Goal: Task Accomplishment & Management: Manage account settings

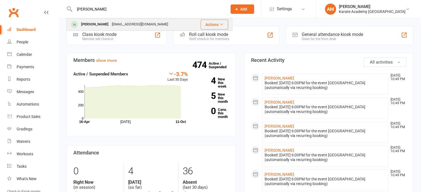
type input "almee"
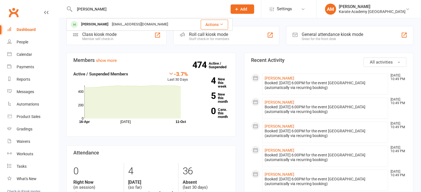
click at [157, 25] on div "Almeer Khaled rehankhaled@hotmail.com" at bounding box center [130, 24] width 126 height 11
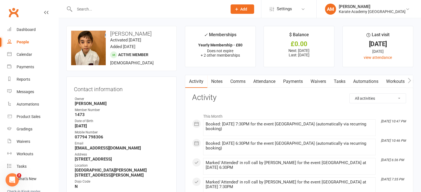
click at [299, 82] on link "Payments" at bounding box center [292, 81] width 27 height 13
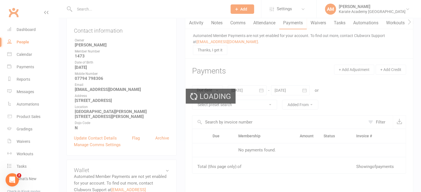
scroll to position [111, 0]
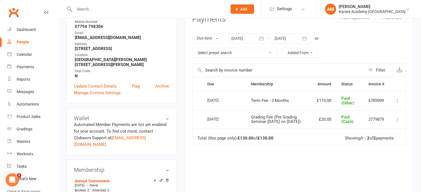
click at [306, 38] on icon "button" at bounding box center [304, 38] width 4 height 4
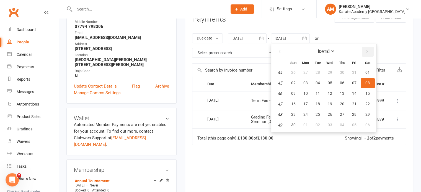
click at [366, 51] on icon "button" at bounding box center [367, 51] width 4 height 4
click at [340, 71] on span "01" at bounding box center [342, 72] width 4 height 4
type input "01 Jan 2026"
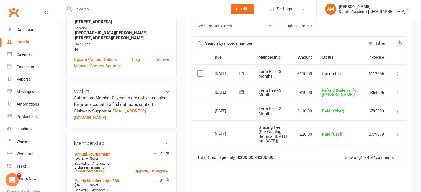
scroll to position [138, 0]
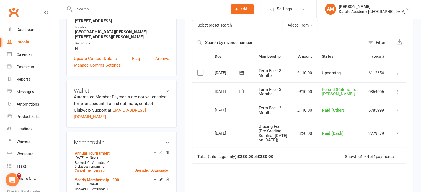
click at [399, 72] on icon at bounding box center [397, 74] width 6 height 6
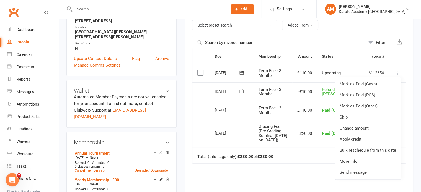
click at [398, 71] on icon at bounding box center [397, 74] width 6 height 6
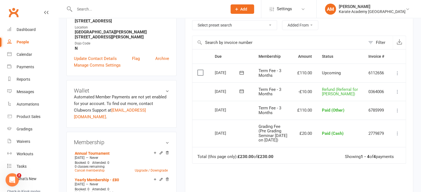
click at [398, 92] on button at bounding box center [397, 91] width 7 height 7
click at [339, 92] on span "Refund (Referral for Roshan Singh)" at bounding box center [340, 92] width 36 height 10
drag, startPoint x: 332, startPoint y: 86, endPoint x: 344, endPoint y: 104, distance: 21.3
click at [344, 101] on td "Refund (Referral for Roshan Singh)" at bounding box center [340, 91] width 46 height 19
copy span "Refund (Referral for Roshan Singh)"
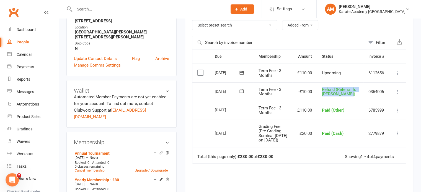
click at [397, 93] on icon at bounding box center [397, 92] width 6 height 6
click at [368, 115] on link "Delete" at bounding box center [372, 113] width 55 height 11
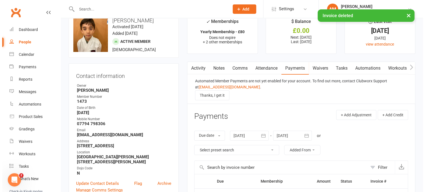
scroll to position [0, 0]
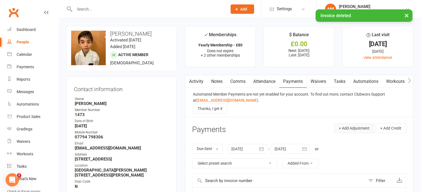
click at [352, 127] on button "+ Add Adjustment" at bounding box center [354, 128] width 40 height 10
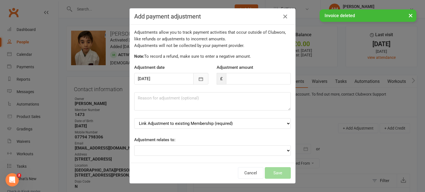
click at [199, 78] on icon "button" at bounding box center [201, 79] width 6 height 6
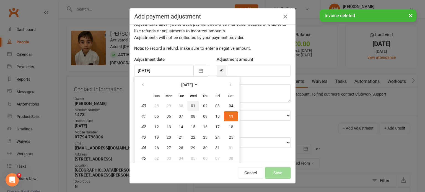
click at [192, 106] on button "01" at bounding box center [193, 106] width 12 height 10
type input "01 Oct 2025"
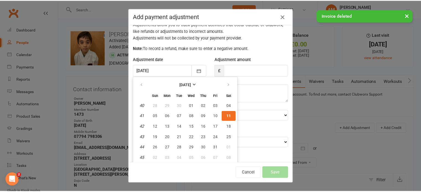
scroll to position [5, 0]
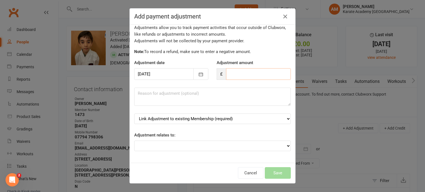
click at [246, 72] on input "number" at bounding box center [258, 74] width 65 height 12
type input "-10"
click at [171, 100] on textarea at bounding box center [212, 97] width 156 height 18
paste textarea "Refund (Referral for Roshan Singh)"
type textarea "Refund (Referral for Roshan Singh)"
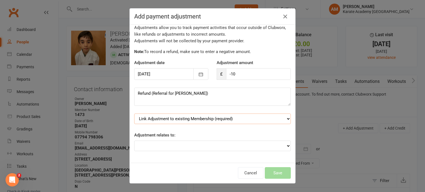
click at [181, 119] on select "Link Adjustment to existing Membership (required) Annual Tournament (starts: Ma…" at bounding box center [212, 119] width 156 height 11
select select "5"
click at [134, 114] on select "Link Adjustment to existing Membership (required) Annual Tournament (starts: Ma…" at bounding box center [212, 119] width 156 height 11
click at [272, 172] on button "Save" at bounding box center [278, 173] width 26 height 12
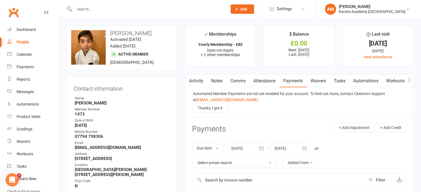
scroll to position [0, 0]
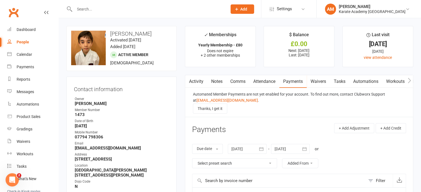
click at [138, 9] on input "text" at bounding box center [148, 9] width 150 height 8
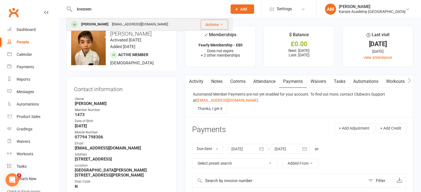
type input "kresteen"
click at [137, 27] on div "mhamadaazzam@gmail.com" at bounding box center [139, 24] width 59 height 8
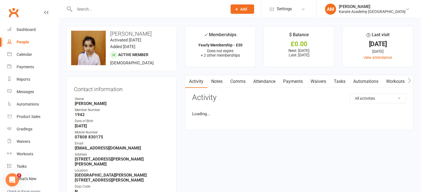
click at [293, 82] on link "Payments" at bounding box center [292, 81] width 27 height 13
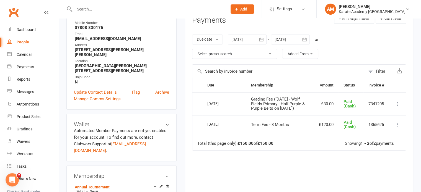
scroll to position [111, 0]
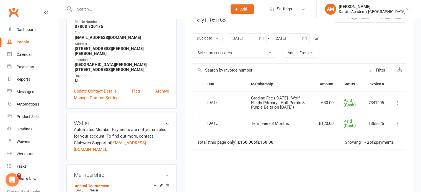
click at [265, 40] on button "button" at bounding box center [261, 38] width 10 height 10
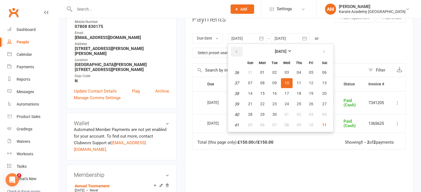
click at [240, 49] on button "button" at bounding box center [237, 52] width 12 height 10
click at [276, 73] on span "01" at bounding box center [274, 72] width 4 height 4
type input "01 Jul 2025"
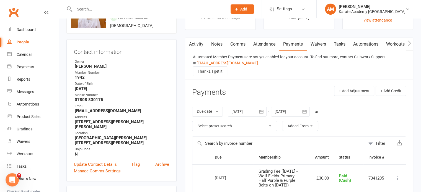
scroll to position [28, 0]
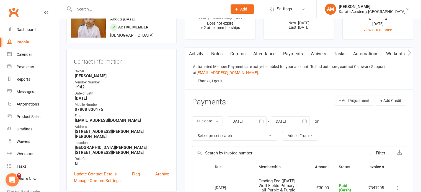
click at [269, 52] on link "Attendance" at bounding box center [264, 54] width 30 height 13
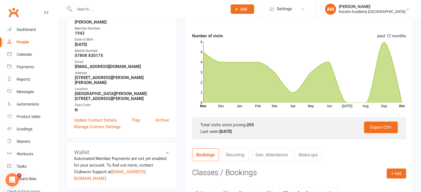
scroll to position [83, 0]
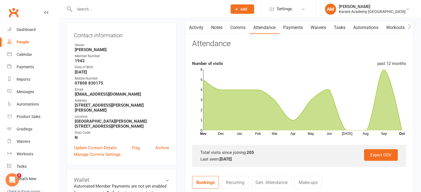
scroll to position [0, 0]
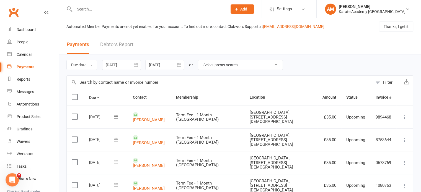
click at [134, 65] on button "button" at bounding box center [136, 65] width 10 height 10
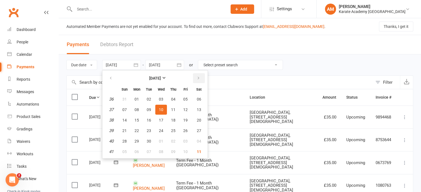
click at [197, 78] on icon "button" at bounding box center [198, 78] width 4 height 4
click at [200, 110] on span "11" at bounding box center [199, 110] width 4 height 4
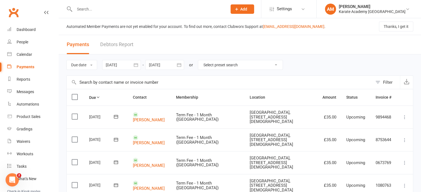
click at [137, 65] on icon "button" at bounding box center [136, 65] width 6 height 6
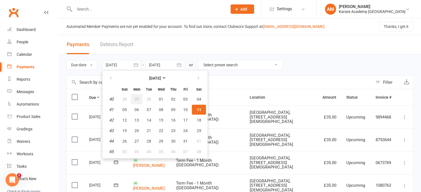
click at [137, 99] on span "29" at bounding box center [136, 99] width 4 height 4
type input "29 Sep 2025"
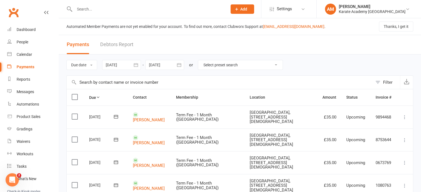
click at [182, 65] on button "button" at bounding box center [179, 65] width 10 height 10
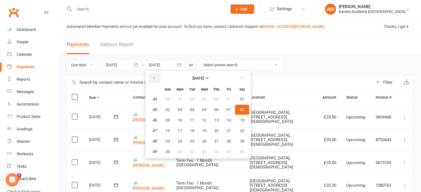
drag, startPoint x: 153, startPoint y: 81, endPoint x: 167, endPoint y: 86, distance: 14.6
click at [153, 80] on button "button" at bounding box center [154, 78] width 12 height 10
click at [242, 109] on span "11" at bounding box center [242, 110] width 4 height 4
type input "11 Oct 2025"
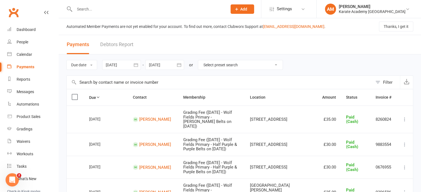
click at [376, 82] on button "Filter" at bounding box center [385, 82] width 27 height 13
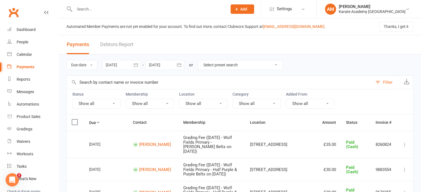
click at [265, 100] on button "Show all" at bounding box center [256, 104] width 48 height 10
click at [300, 101] on button "Show all" at bounding box center [310, 104] width 48 height 10
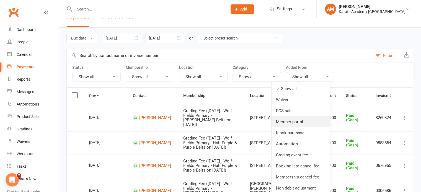
scroll to position [28, 0]
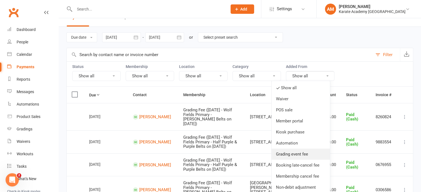
click at [309, 153] on link "Grading event fee" at bounding box center [300, 154] width 58 height 11
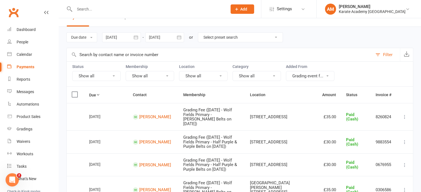
click at [108, 75] on button "Show all" at bounding box center [96, 76] width 48 height 10
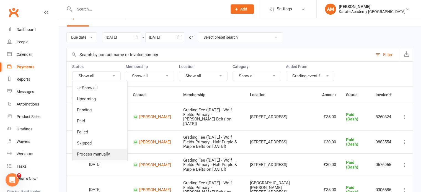
click at [106, 156] on link "Process manually" at bounding box center [99, 154] width 55 height 11
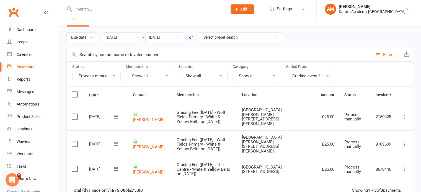
click at [102, 74] on button "Process manuall..." at bounding box center [96, 76] width 48 height 10
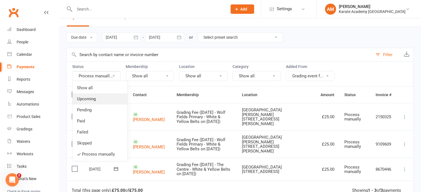
click at [98, 100] on link "Upcoming" at bounding box center [99, 98] width 55 height 11
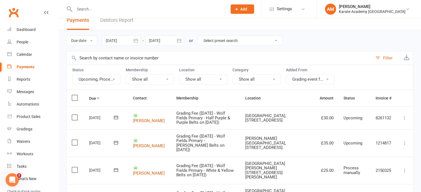
scroll to position [0, 0]
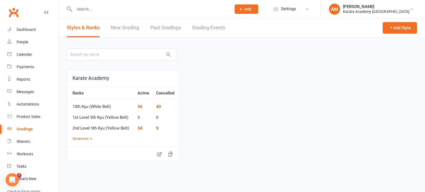
click at [222, 28] on link "Grading Events" at bounding box center [208, 27] width 33 height 19
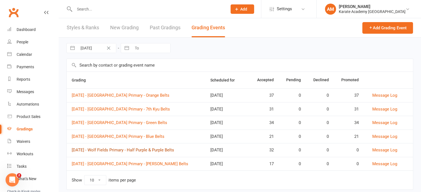
click at [174, 149] on link "Saturday 11th October 2025 - Wolf Fields Primary - Half Purple & Purple Belts" at bounding box center [123, 150] width 102 height 5
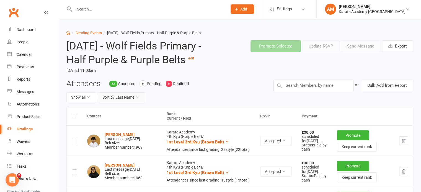
click at [133, 102] on button "Sort by: Last Name" at bounding box center [121, 97] width 47 height 10
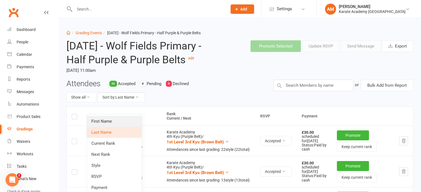
click at [134, 118] on link "First Name" at bounding box center [114, 121] width 55 height 11
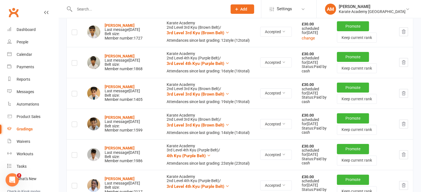
scroll to position [111, 0]
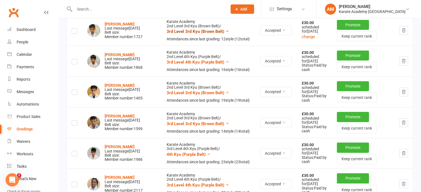
click at [225, 33] on icon at bounding box center [227, 31] width 4 height 4
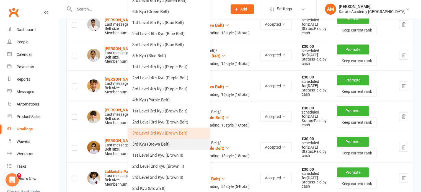
click at [171, 143] on link "3rd Kyu (Brown Belt)" at bounding box center [169, 144] width 82 height 11
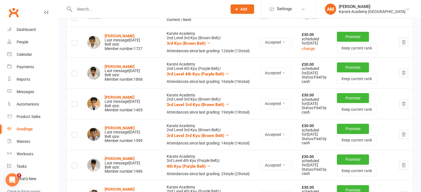
scroll to position [142, 0]
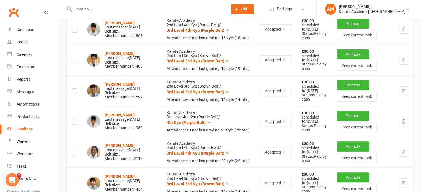
click at [225, 32] on icon at bounding box center [227, 30] width 4 height 4
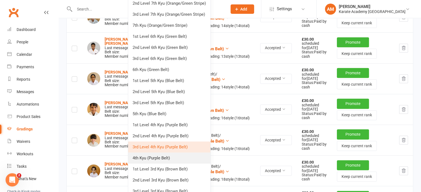
click at [181, 157] on link "4th Kyu (Purple Belt)" at bounding box center [169, 158] width 82 height 11
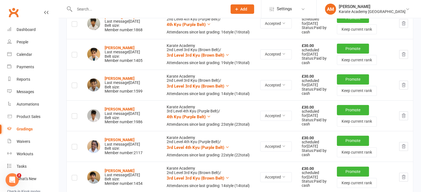
scroll to position [149, 0]
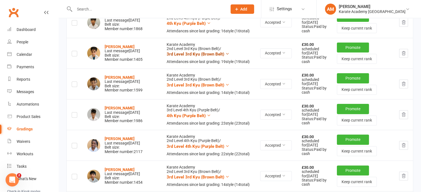
click at [225, 56] on icon at bounding box center [227, 54] width 4 height 4
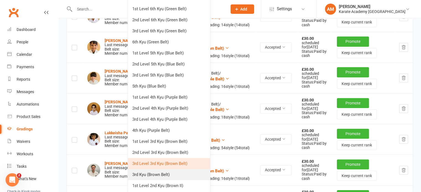
click at [185, 174] on link "3rd Kyu (Brown Belt)" at bounding box center [169, 174] width 82 height 11
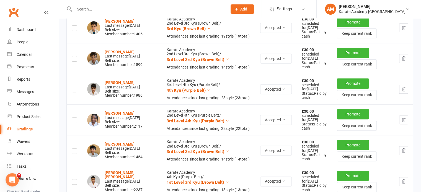
scroll to position [184, 0]
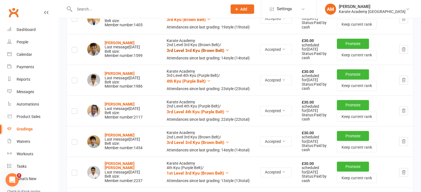
click at [225, 52] on icon at bounding box center [227, 50] width 4 height 4
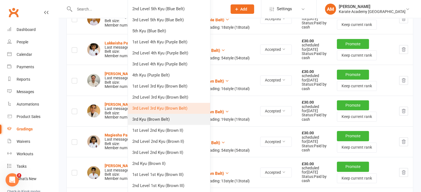
click at [190, 123] on link "3rd Kyu (Brown Belt)" at bounding box center [169, 119] width 82 height 11
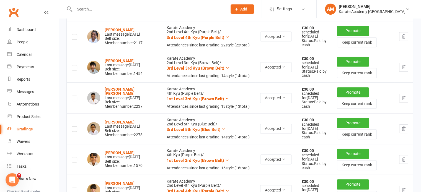
scroll to position [274, 0]
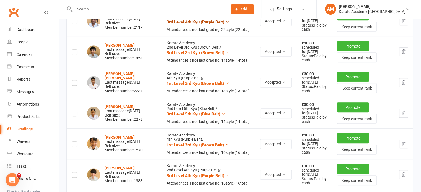
click at [225, 24] on icon at bounding box center [227, 22] width 4 height 4
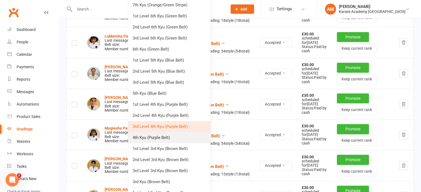
click at [178, 135] on link "4th Kyu (Purple Belt)" at bounding box center [169, 137] width 82 height 11
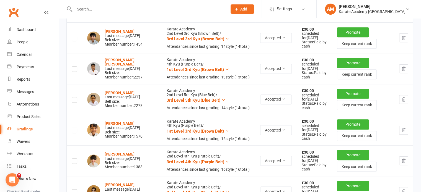
scroll to position [288, 0]
click at [225, 41] on icon at bounding box center [227, 38] width 4 height 4
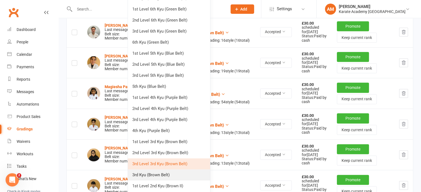
click at [182, 174] on link "3rd Kyu (Brown Belt)" at bounding box center [169, 174] width 82 height 11
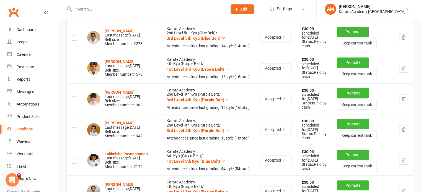
scroll to position [350, 0]
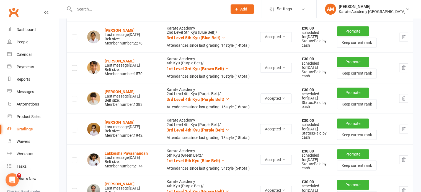
click at [225, 9] on icon at bounding box center [227, 7] width 4 height 4
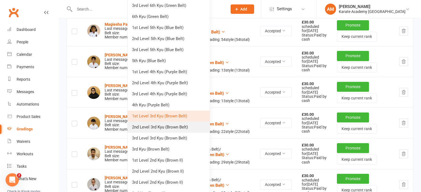
click at [184, 129] on link "2nd Level 3rd Kyu (Brown Belt)" at bounding box center [168, 127] width 82 height 11
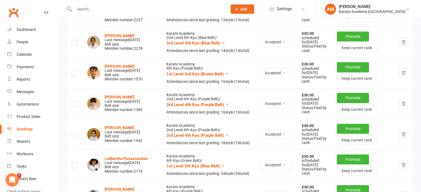
scroll to position [359, 0]
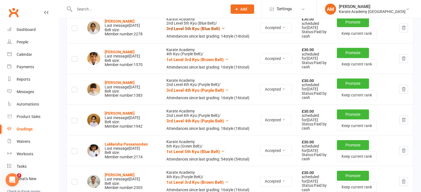
click at [221, 30] on icon at bounding box center [223, 28] width 4 height 4
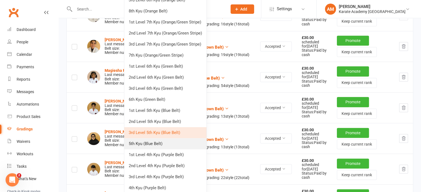
click at [179, 142] on link "5th Kyu (Blue Belt)" at bounding box center [165, 143] width 82 height 11
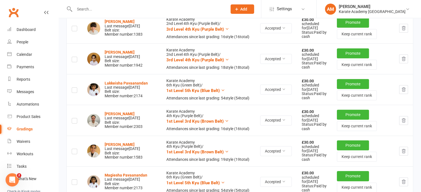
scroll to position [424, 0]
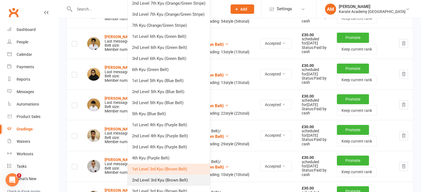
click at [178, 178] on link "2nd Level 3rd Kyu (Brown Belt)" at bounding box center [168, 180] width 82 height 11
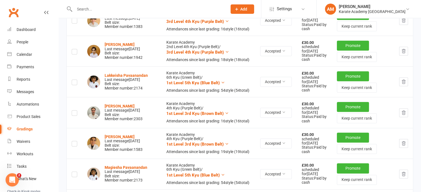
scroll to position [430, 0]
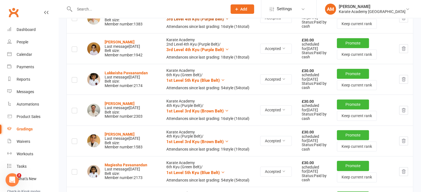
click at [225, 21] on icon at bounding box center [227, 19] width 4 height 4
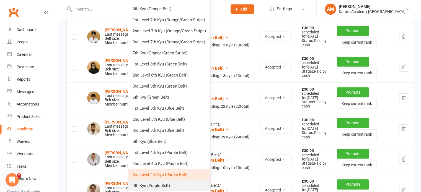
click at [181, 184] on link "4th Kyu (Purple Belt)" at bounding box center [169, 185] width 82 height 11
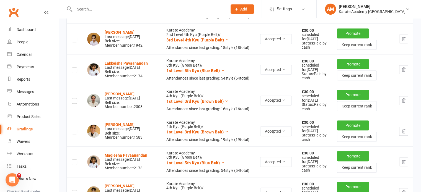
scroll to position [465, 0]
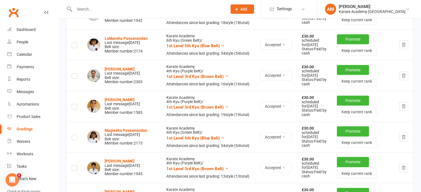
click at [225, 17] on icon at bounding box center [227, 15] width 4 height 4
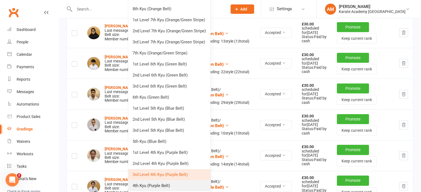
click at [182, 183] on link "4th Kyu (Purple Belt)" at bounding box center [169, 185] width 82 height 11
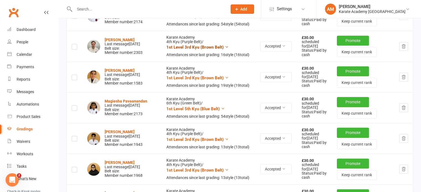
scroll to position [500, 0]
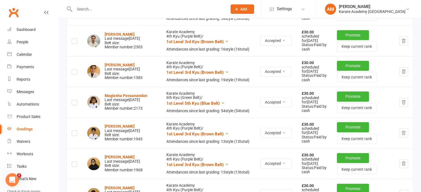
click at [221, 13] on icon at bounding box center [223, 11] width 4 height 4
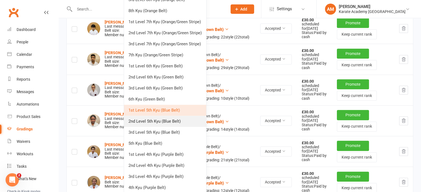
click at [186, 123] on link "2nd Level 5th Kyu (Blue Belt)" at bounding box center [165, 121] width 82 height 11
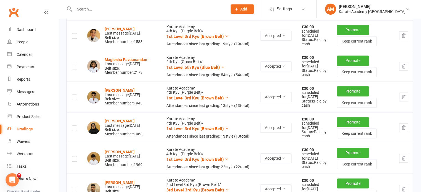
scroll to position [536, 0]
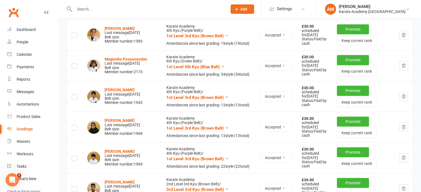
click at [225, 7] on icon at bounding box center [227, 5] width 4 height 4
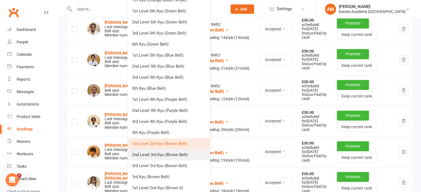
click at [186, 154] on link "2nd Level 3rd Kyu (Brown Belt)" at bounding box center [168, 154] width 82 height 11
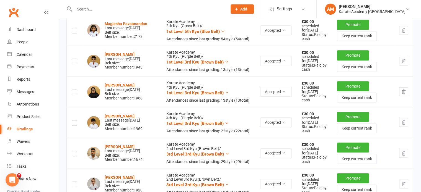
scroll to position [573, 0]
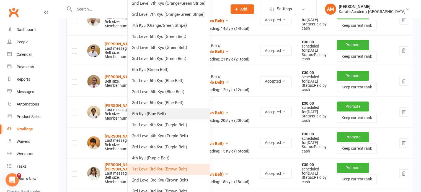
scroll to position [850, 0]
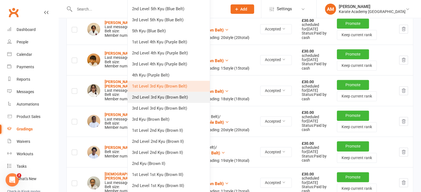
click at [187, 100] on link "2nd Level 3rd Kyu (Brown Belt)" at bounding box center [168, 97] width 82 height 11
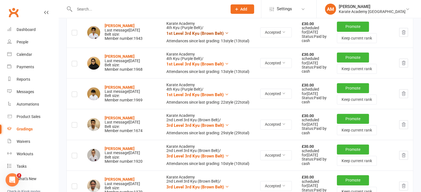
scroll to position [608, 0]
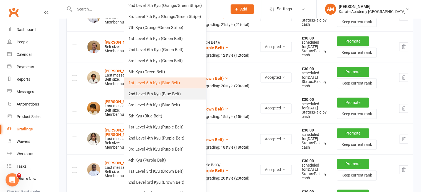
click at [185, 97] on link "2nd Level 5th Kyu (Blue Belt)" at bounding box center [165, 93] width 82 height 11
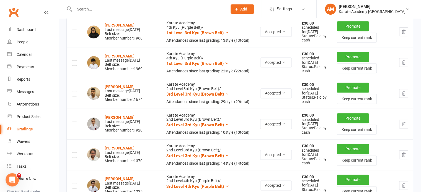
scroll to position [645, 0]
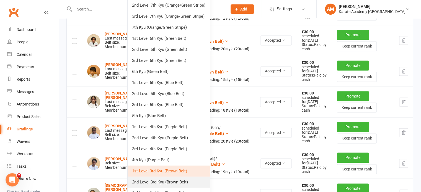
click at [183, 178] on link "2nd Level 3rd Kyu (Brown Belt)" at bounding box center [168, 182] width 82 height 11
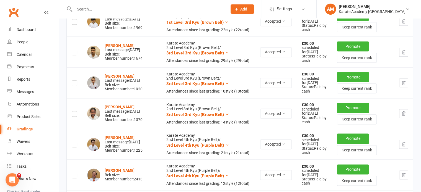
scroll to position [681, 0]
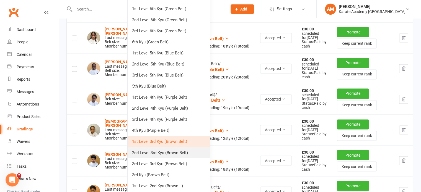
click at [191, 153] on link "2nd Level 3rd Kyu (Brown Belt)" at bounding box center [168, 152] width 82 height 11
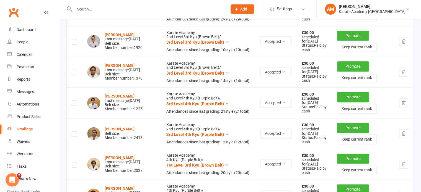
scroll to position [716, 0]
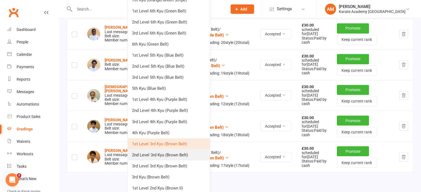
click at [190, 151] on link "2nd Level 3rd Kyu (Brown Belt)" at bounding box center [168, 154] width 82 height 11
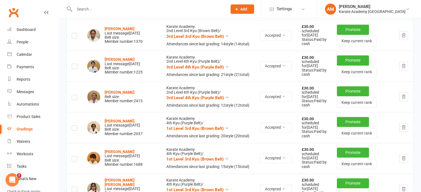
scroll to position [753, 0]
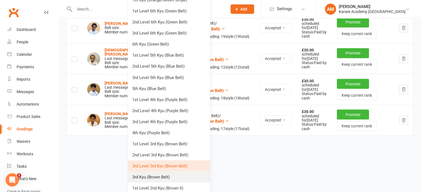
click at [182, 176] on link "3rd Kyu (Brown Belt)" at bounding box center [169, 176] width 82 height 11
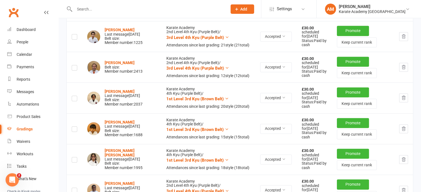
scroll to position [789, 0]
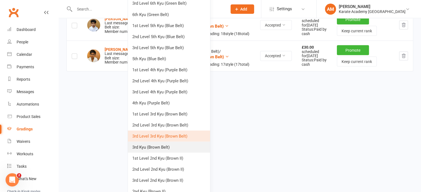
click at [189, 144] on link "3rd Kyu (Brown Belt)" at bounding box center [169, 147] width 82 height 11
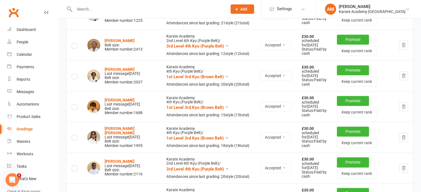
scroll to position [824, 0]
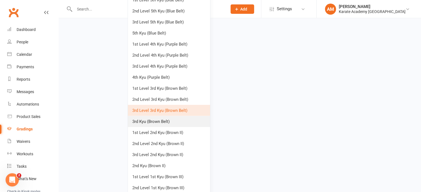
click at [186, 126] on link "3rd Kyu (Brown Belt)" at bounding box center [169, 121] width 82 height 11
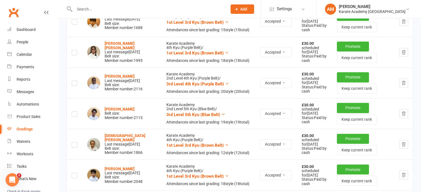
scroll to position [888, 0]
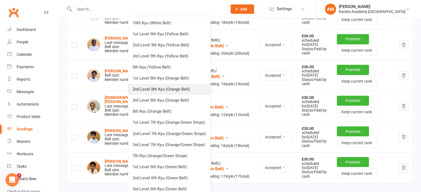
scroll to position [1054, 0]
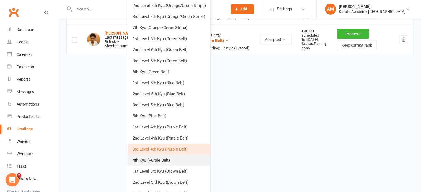
click at [178, 158] on link "4th Kyu (Purple Belt)" at bounding box center [169, 160] width 82 height 11
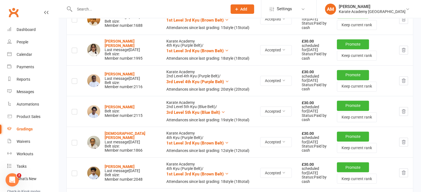
scroll to position [897, 0]
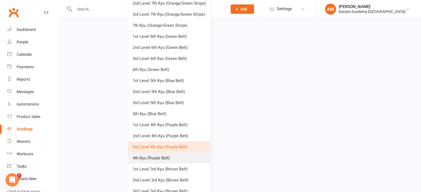
click at [178, 156] on link "4th Kyu (Purple Belt)" at bounding box center [169, 158] width 82 height 11
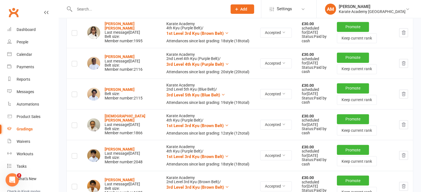
scroll to position [932, 0]
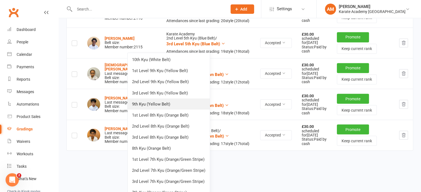
scroll to position [960, 0]
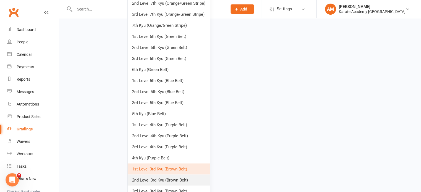
click at [182, 180] on link "2nd Level 3rd Kyu (Brown Belt)" at bounding box center [168, 180] width 82 height 11
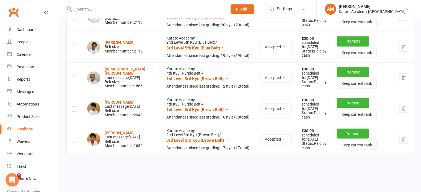
scroll to position [967, 0]
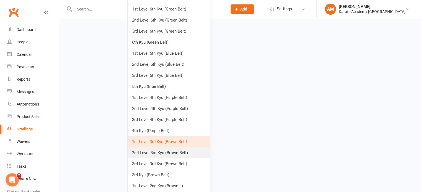
click at [190, 150] on link "2nd Level 3rd Kyu (Brown Belt)" at bounding box center [168, 152] width 82 height 11
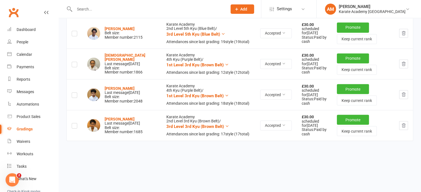
scroll to position [1001, 0]
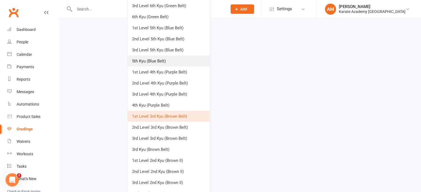
scroll to position [1250, 0]
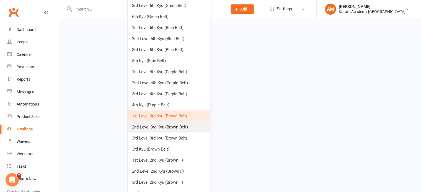
click at [192, 128] on link "2nd Level 3rd Kyu (Brown Belt)" at bounding box center [168, 127] width 82 height 11
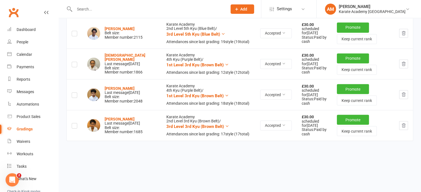
scroll to position [1066, 0]
click at [221, 36] on icon at bounding box center [223, 34] width 4 height 4
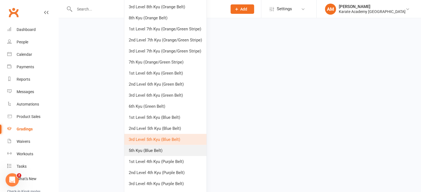
click at [183, 148] on link "5th Kyu (Blue Belt)" at bounding box center [165, 150] width 82 height 11
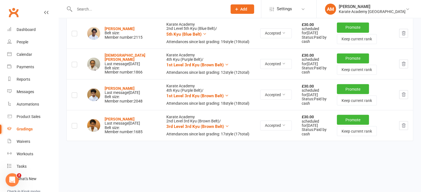
scroll to position [1109, 0]
click at [225, 67] on icon at bounding box center [227, 64] width 4 height 4
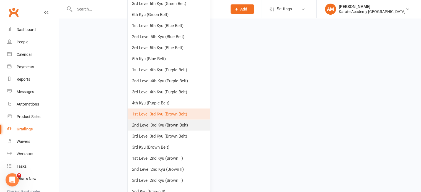
click at [179, 124] on link "2nd Level 3rd Kyu (Brown Belt)" at bounding box center [168, 125] width 82 height 11
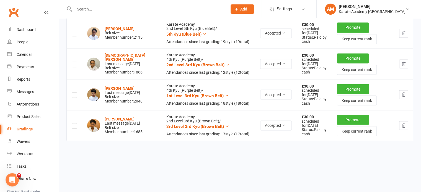
scroll to position [1116, 0]
click at [225, 97] on icon at bounding box center [227, 95] width 4 height 4
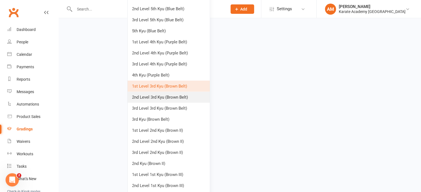
click at [192, 98] on link "2nd Level 3rd Kyu (Brown Belt)" at bounding box center [168, 97] width 82 height 11
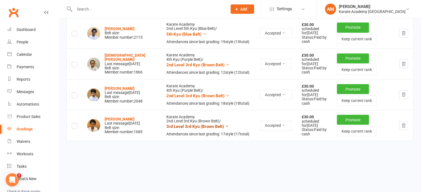
scroll to position [1129, 0]
click at [225, 124] on icon at bounding box center [227, 126] width 4 height 4
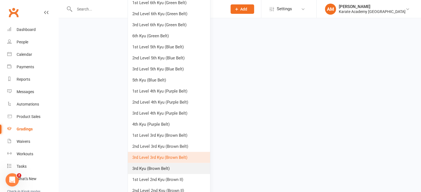
click at [180, 166] on link "3rd Kyu (Brown Belt)" at bounding box center [169, 168] width 82 height 11
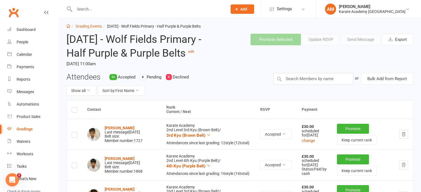
scroll to position [0, 0]
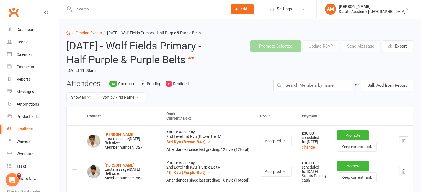
click at [74, 118] on label at bounding box center [75, 118] width 6 height 0
click at [74, 114] on input "checkbox" at bounding box center [75, 114] width 6 height 0
click at [272, 44] on button "Promote Selected" at bounding box center [275, 46] width 50 height 12
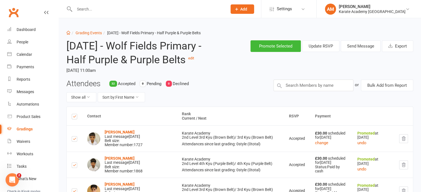
click at [217, 79] on header "Saturday 11th October 2025 - Wolf Fields Primary - Half Purple & Purple Belts e…" at bounding box center [239, 57] width 355 height 43
click at [93, 32] on link "Grading Events" at bounding box center [88, 33] width 26 height 4
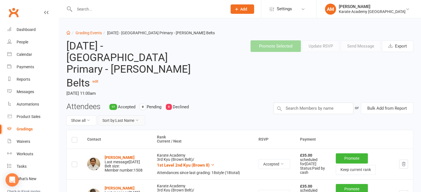
click at [130, 116] on button "Sort by: Last Name" at bounding box center [121, 121] width 47 height 10
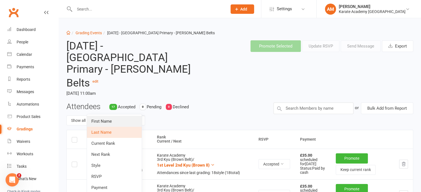
click at [125, 125] on link "First Name" at bounding box center [114, 121] width 55 height 11
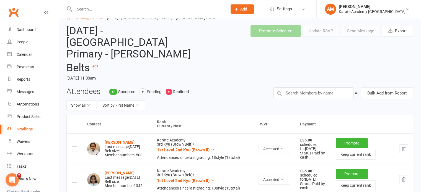
scroll to position [83, 0]
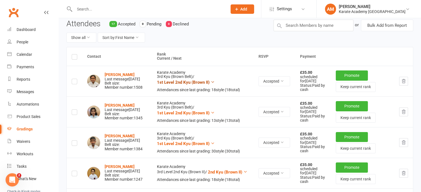
click at [210, 80] on icon at bounding box center [212, 82] width 4 height 4
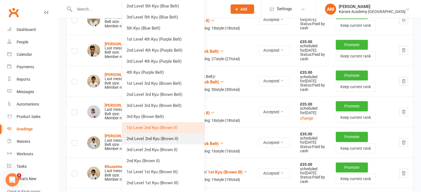
click at [178, 138] on link "2nd Level 2nd Kyu (Brown II)" at bounding box center [163, 138] width 82 height 11
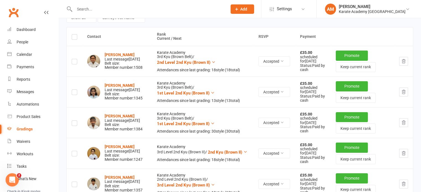
scroll to position [115, 0]
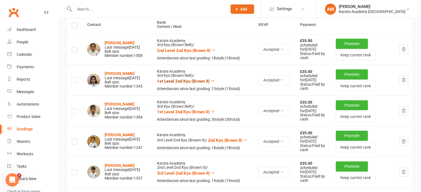
click at [210, 79] on icon at bounding box center [212, 81] width 4 height 4
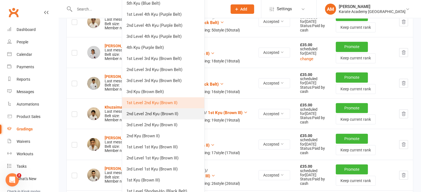
click at [183, 112] on link "2nd Level 2nd Kyu (Brown II)" at bounding box center [163, 113] width 82 height 11
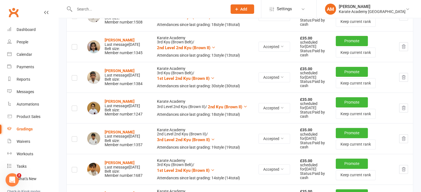
scroll to position [149, 0]
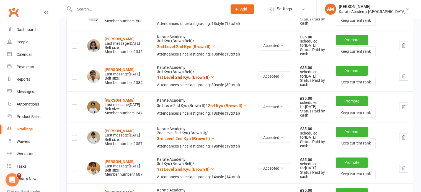
click at [210, 76] on icon at bounding box center [212, 77] width 4 height 4
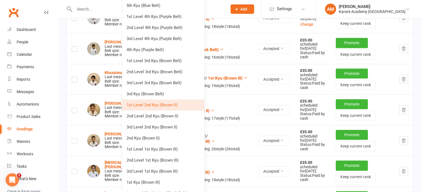
click at [174, 117] on link "2nd Level 2nd Kyu (Brown II)" at bounding box center [163, 116] width 82 height 11
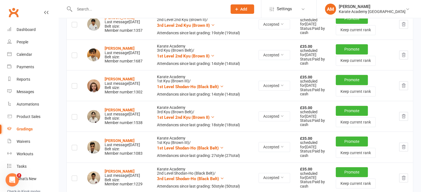
scroll to position [269, 0]
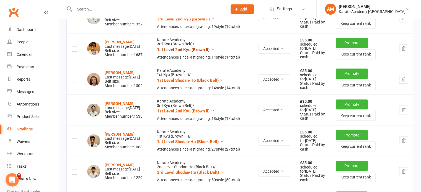
click at [210, 51] on icon at bounding box center [212, 49] width 4 height 4
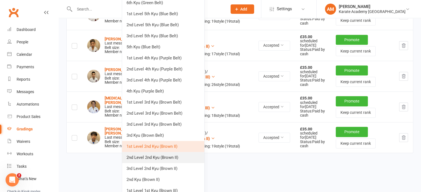
click at [165, 154] on link "2nd Level 2nd Kyu (Brown II)" at bounding box center [163, 157] width 82 height 11
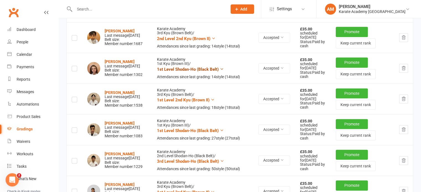
scroll to position [292, 0]
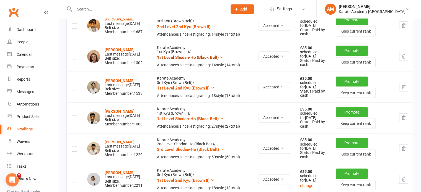
click at [220, 59] on icon at bounding box center [222, 57] width 4 height 4
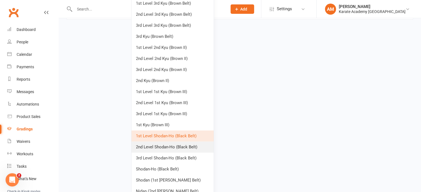
click at [174, 145] on link "2nd Level Shodan-Ho (Black Belt)" at bounding box center [172, 147] width 82 height 11
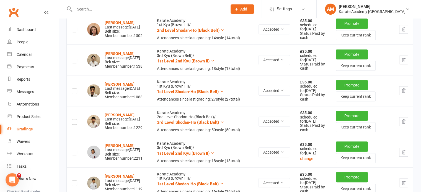
scroll to position [327, 0]
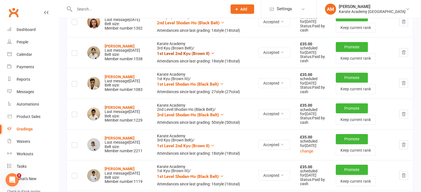
click at [210, 55] on icon at bounding box center [212, 53] width 4 height 4
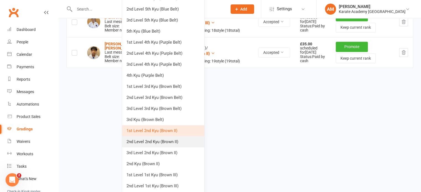
click at [181, 140] on link "2nd Level 2nd Kyu (Brown II)" at bounding box center [163, 141] width 82 height 11
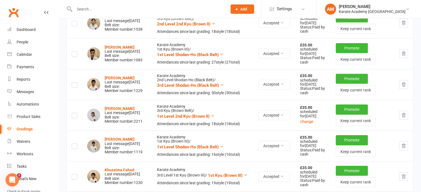
scroll to position [361, 0]
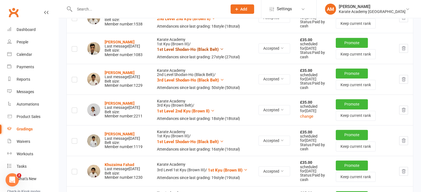
click at [220, 51] on icon at bounding box center [222, 49] width 4 height 4
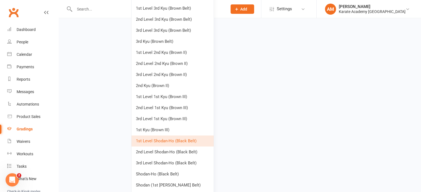
scroll to position [748, 0]
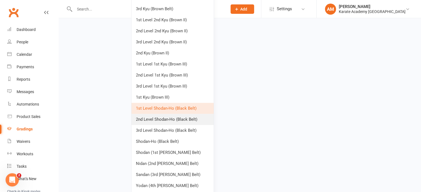
click at [186, 121] on link "2nd Level Shodan-Ho (Black Belt)" at bounding box center [172, 119] width 82 height 11
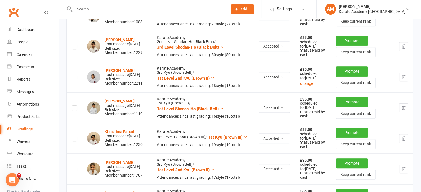
scroll to position [396, 0]
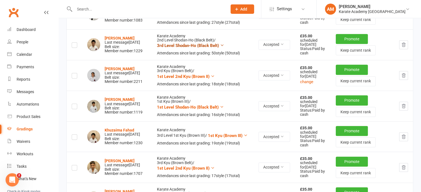
click at [220, 47] on icon at bounding box center [222, 45] width 4 height 4
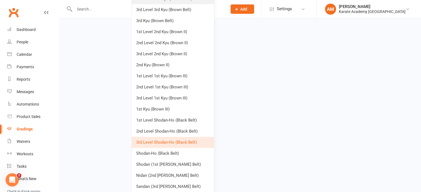
scroll to position [783, 0]
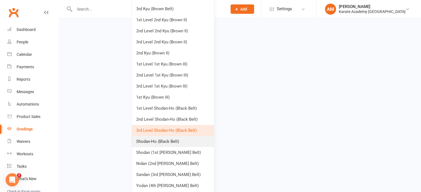
click at [182, 141] on link "Shodan-Ho (Black Belt)" at bounding box center [173, 141] width 82 height 11
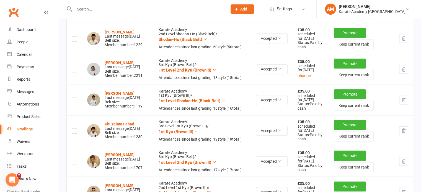
scroll to position [403, 0]
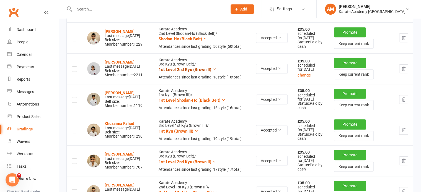
click at [212, 71] on icon at bounding box center [214, 69] width 4 height 4
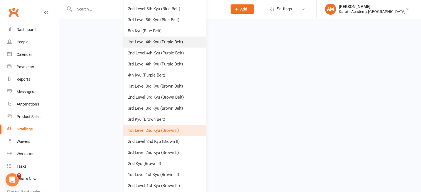
click at [177, 140] on link "2nd Level 2nd Kyu (Brown II)" at bounding box center [164, 141] width 82 height 11
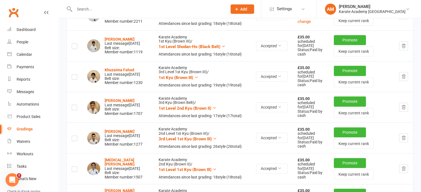
scroll to position [465, 0]
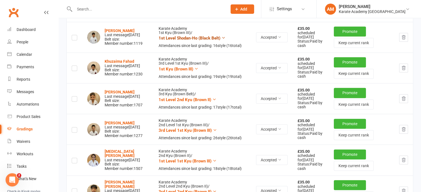
click at [221, 40] on icon at bounding box center [223, 38] width 4 height 4
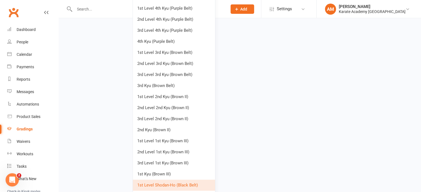
scroll to position [797, 0]
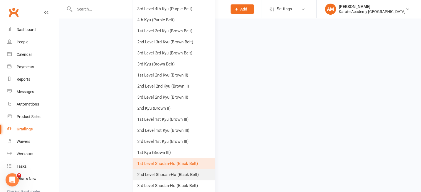
click at [185, 174] on link "2nd Level Shodan-Ho (Black Belt)" at bounding box center [174, 174] width 82 height 11
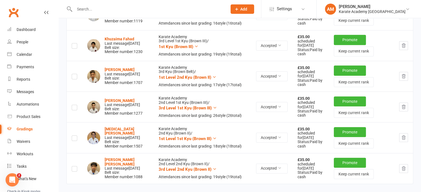
scroll to position [528, 0]
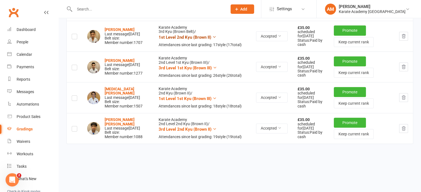
click at [212, 39] on icon at bounding box center [214, 37] width 4 height 4
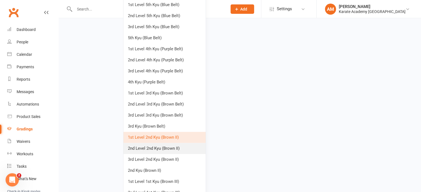
click at [180, 150] on link "2nd Level 2nd Kyu (Brown II)" at bounding box center [164, 148] width 82 height 11
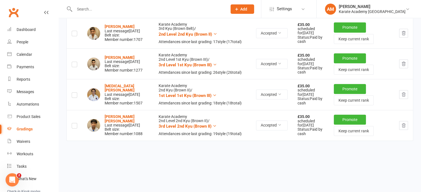
scroll to position [569, 0]
click at [213, 67] on icon at bounding box center [215, 64] width 4 height 4
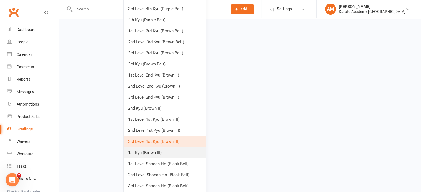
click at [180, 155] on link "1st Kyu (Brown III)" at bounding box center [165, 152] width 82 height 11
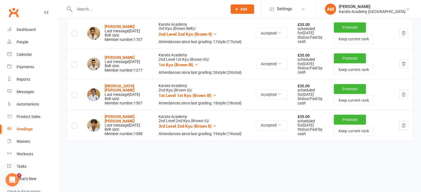
scroll to position [589, 0]
click at [212, 93] on icon at bounding box center [214, 95] width 4 height 4
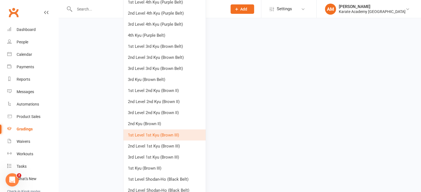
scroll to position [921, 0]
click at [182, 142] on link "2nd Level 1st Kyu (Brown III)" at bounding box center [164, 145] width 82 height 11
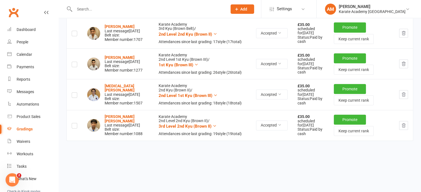
scroll to position [589, 0]
click at [212, 124] on icon at bounding box center [214, 126] width 4 height 4
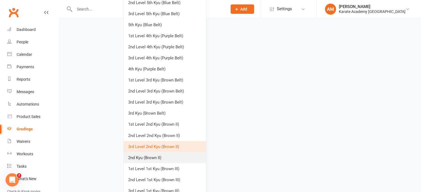
click at [160, 155] on link "2nd Kyu (Brown II)" at bounding box center [165, 157] width 82 height 11
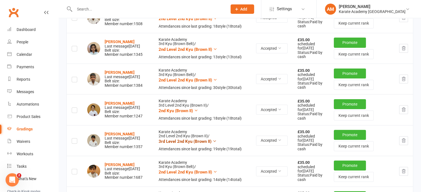
scroll to position [0, 0]
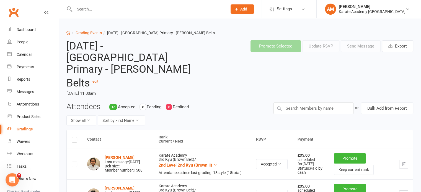
click at [74, 141] on label at bounding box center [75, 141] width 6 height 0
click at [74, 137] on input "checkbox" at bounding box center [75, 137] width 6 height 0
click at [279, 44] on button "Promote Selected" at bounding box center [275, 46] width 50 height 12
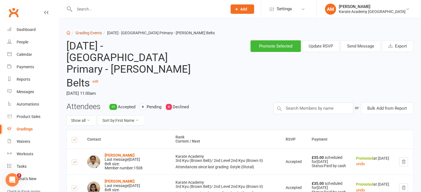
click at [91, 33] on link "Grading Events" at bounding box center [88, 33] width 26 height 4
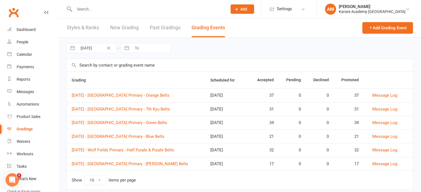
click at [204, 48] on div "04 Oct 2025 Navigate forward to interact with the calendar and select a date. P…" at bounding box center [239, 48] width 346 height 21
click at [217, 49] on div "04 Oct 2025 Navigate forward to interact with the calendar and select a date. P…" at bounding box center [239, 48] width 346 height 21
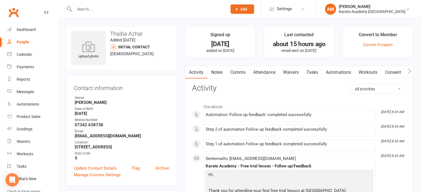
click at [241, 71] on link "Comms" at bounding box center [237, 72] width 23 height 13
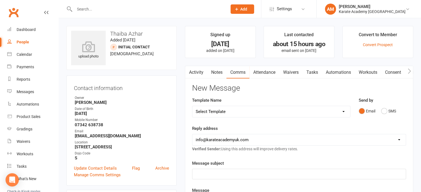
click at [235, 111] on select "Select Template [Email] [GEOGRAPHIC_DATA] - Price Breakdown [Email] Claycots Pr…" at bounding box center [271, 111] width 158 height 11
select select "5"
click at [192, 106] on select "Select Template [Email] [GEOGRAPHIC_DATA] - Price Breakdown [Email] Claycots Pr…" at bounding box center [271, 111] width 158 height 11
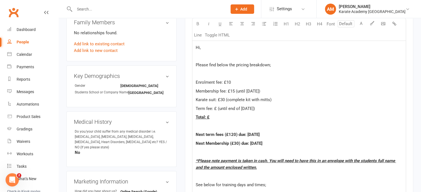
scroll to position [194, 0]
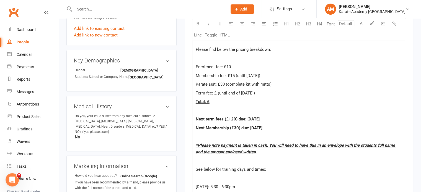
click at [215, 93] on span "Term fee: £ (until end of [DATE])" at bounding box center [224, 93] width 59 height 5
click at [223, 83] on span "Karate suit: £30 (complete kit with mitts)" at bounding box center [233, 84] width 76 height 5
click at [211, 101] on p "Total: £" at bounding box center [298, 101] width 207 height 7
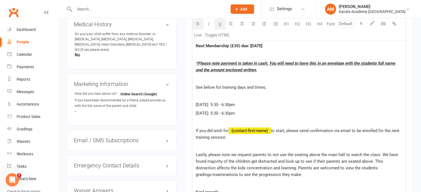
scroll to position [276, 0]
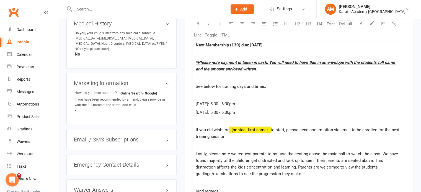
click at [214, 105] on span "Tuesday: 5:30 - 6:30pm" at bounding box center [214, 103] width 39 height 5
click at [226, 103] on span "Tuesday: 6:30 - 6:30pm" at bounding box center [214, 103] width 39 height 5
click at [210, 114] on span "Friday: 5:30 - 6:30pm" at bounding box center [214, 112] width 39 height 5
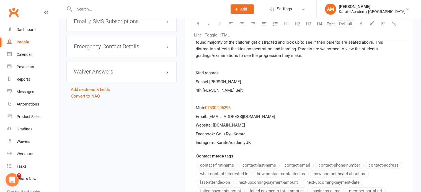
scroll to position [497, 0]
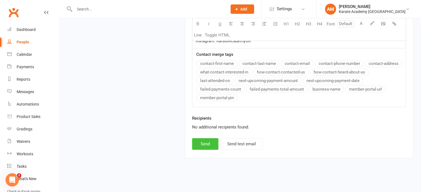
click at [210, 140] on button "Send" at bounding box center [205, 144] width 26 height 12
select select
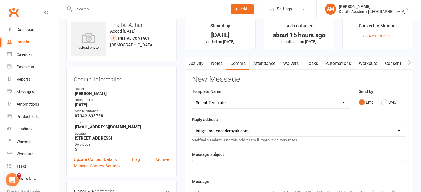
scroll to position [0, 0]
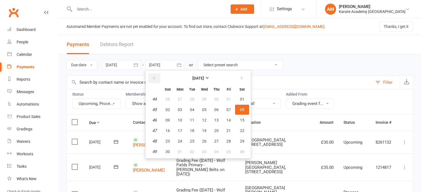
click at [157, 76] on button "button" at bounding box center [154, 78] width 12 height 10
click at [240, 108] on span "11" at bounding box center [242, 110] width 4 height 4
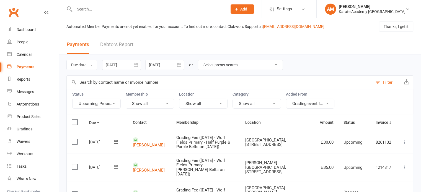
click at [106, 105] on button "Upcoming, Proce..." at bounding box center [96, 104] width 48 height 10
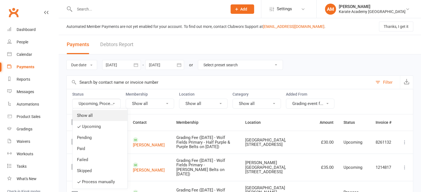
click at [105, 117] on link "Show all" at bounding box center [99, 115] width 55 height 11
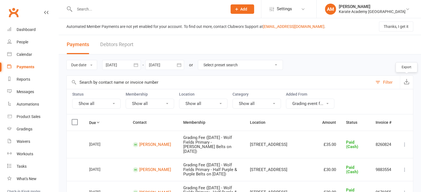
click at [406, 80] on icon "button" at bounding box center [406, 82] width 6 height 6
click at [179, 62] on button "button" at bounding box center [179, 65] width 10 height 10
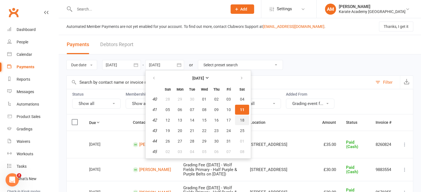
click at [241, 118] on span "18" at bounding box center [242, 120] width 4 height 4
type input "18 Oct 2025"
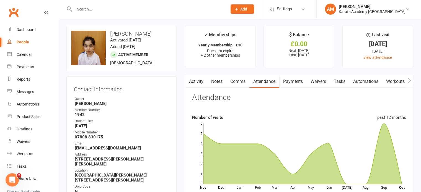
click at [90, 12] on input "text" at bounding box center [148, 9] width 150 height 8
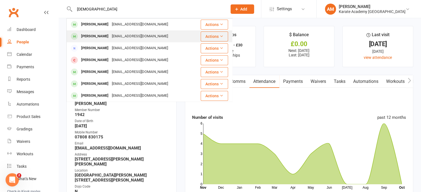
type input "[DEMOGRAPHIC_DATA]"
click at [107, 36] on div "[PERSON_NAME]" at bounding box center [94, 36] width 31 height 8
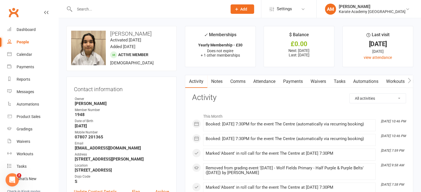
click at [302, 82] on link "Payments" at bounding box center [292, 81] width 27 height 13
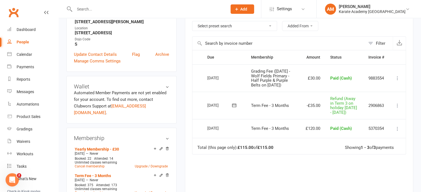
scroll to position [138, 0]
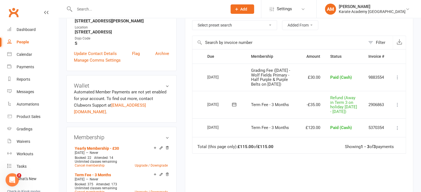
click at [397, 77] on icon at bounding box center [397, 78] width 6 height 6
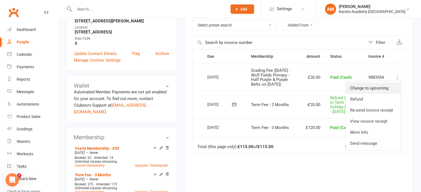
drag, startPoint x: 385, startPoint y: 90, endPoint x: 237, endPoint y: 19, distance: 164.5
click at [385, 90] on link "Change to upcoming" at bounding box center [372, 88] width 55 height 11
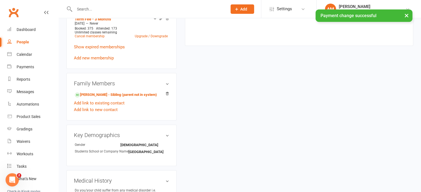
scroll to position [304, 0]
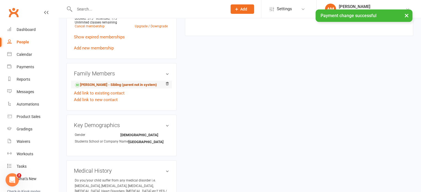
click at [132, 82] on link "[PERSON_NAME] - Sibling (parent not in system)" at bounding box center [116, 85] width 82 height 6
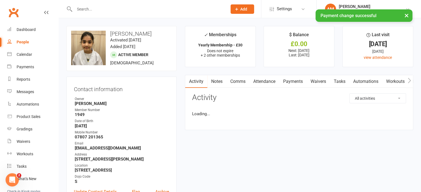
click at [292, 81] on link "Payments" at bounding box center [292, 81] width 27 height 13
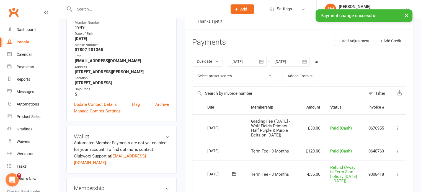
scroll to position [111, 0]
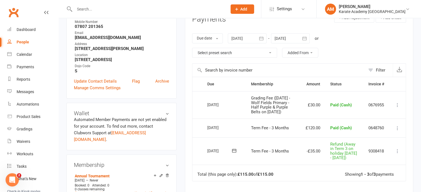
click at [399, 105] on icon at bounding box center [397, 105] width 6 height 6
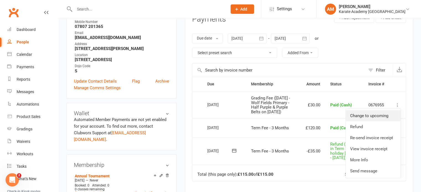
click at [381, 118] on link "Change to upcoming" at bounding box center [372, 115] width 55 height 11
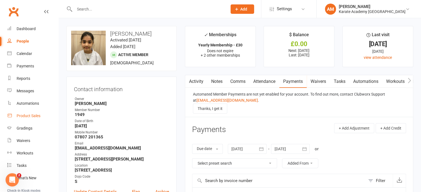
scroll to position [0, 0]
click at [409, 8] on icon at bounding box center [407, 9] width 4 height 4
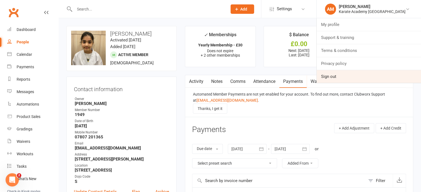
click at [366, 75] on link "Sign out" at bounding box center [368, 76] width 104 height 13
